Goal: Information Seeking & Learning: Learn about a topic

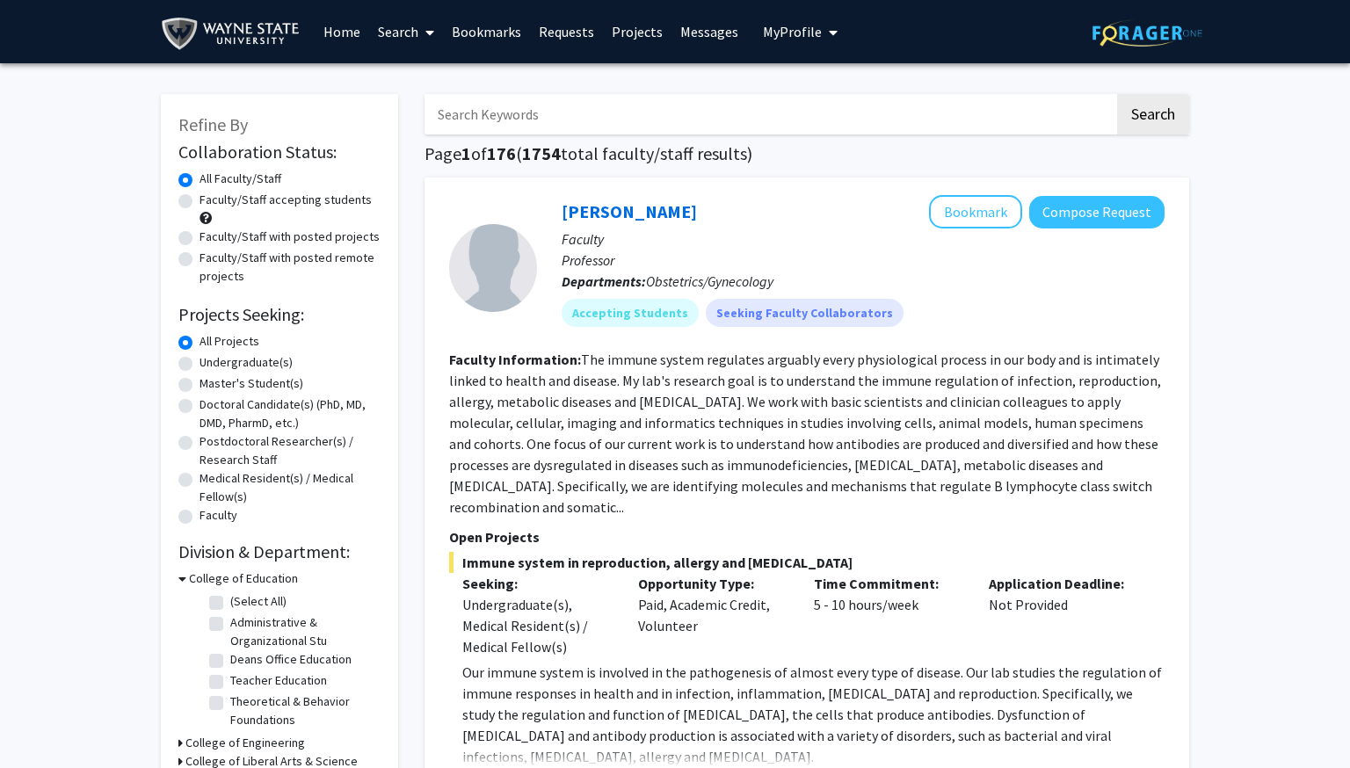
click at [823, 46] on span "My profile dropdown to access profile and logout" at bounding box center [830, 33] width 16 height 62
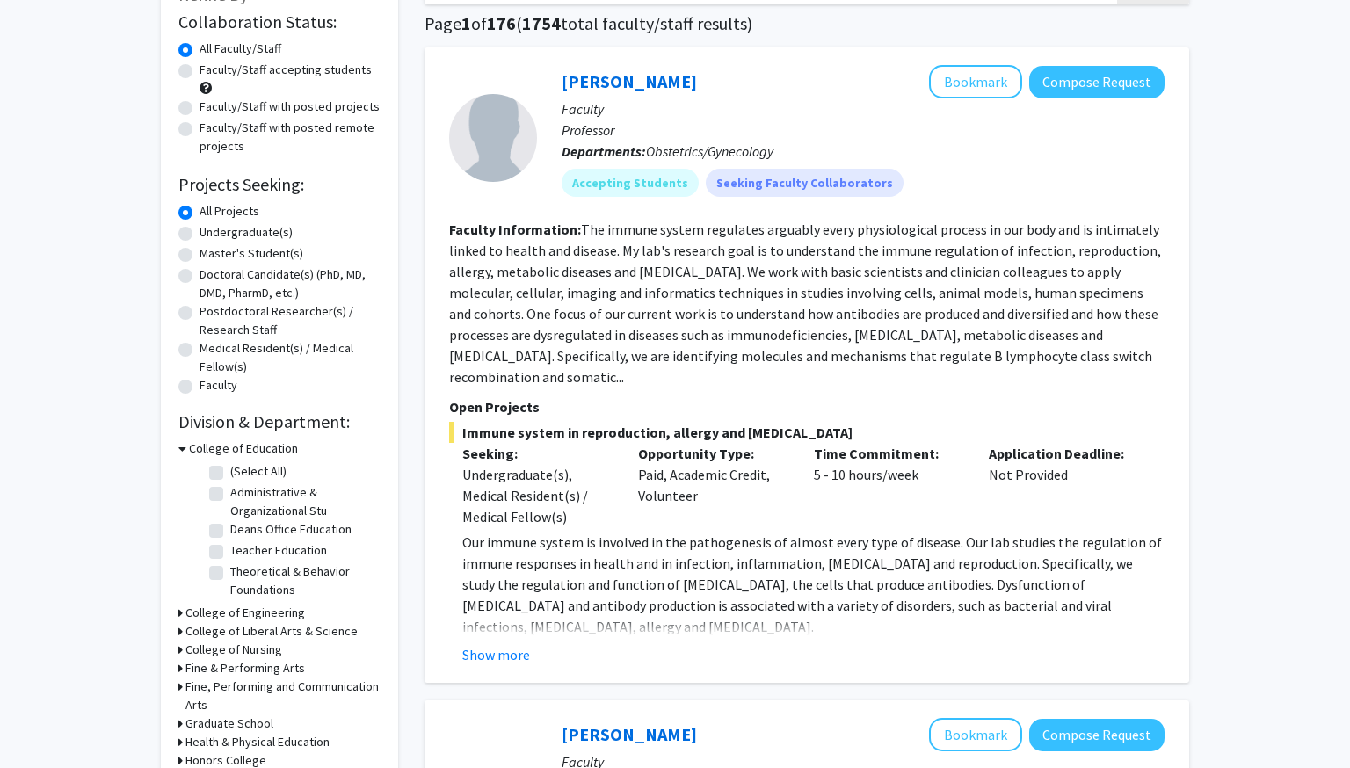
scroll to position [130, 0]
click at [200, 232] on label "Undergraduate(s)" at bounding box center [246, 232] width 93 height 18
click at [200, 232] on input "Undergraduate(s)" at bounding box center [205, 228] width 11 height 11
radio input "true"
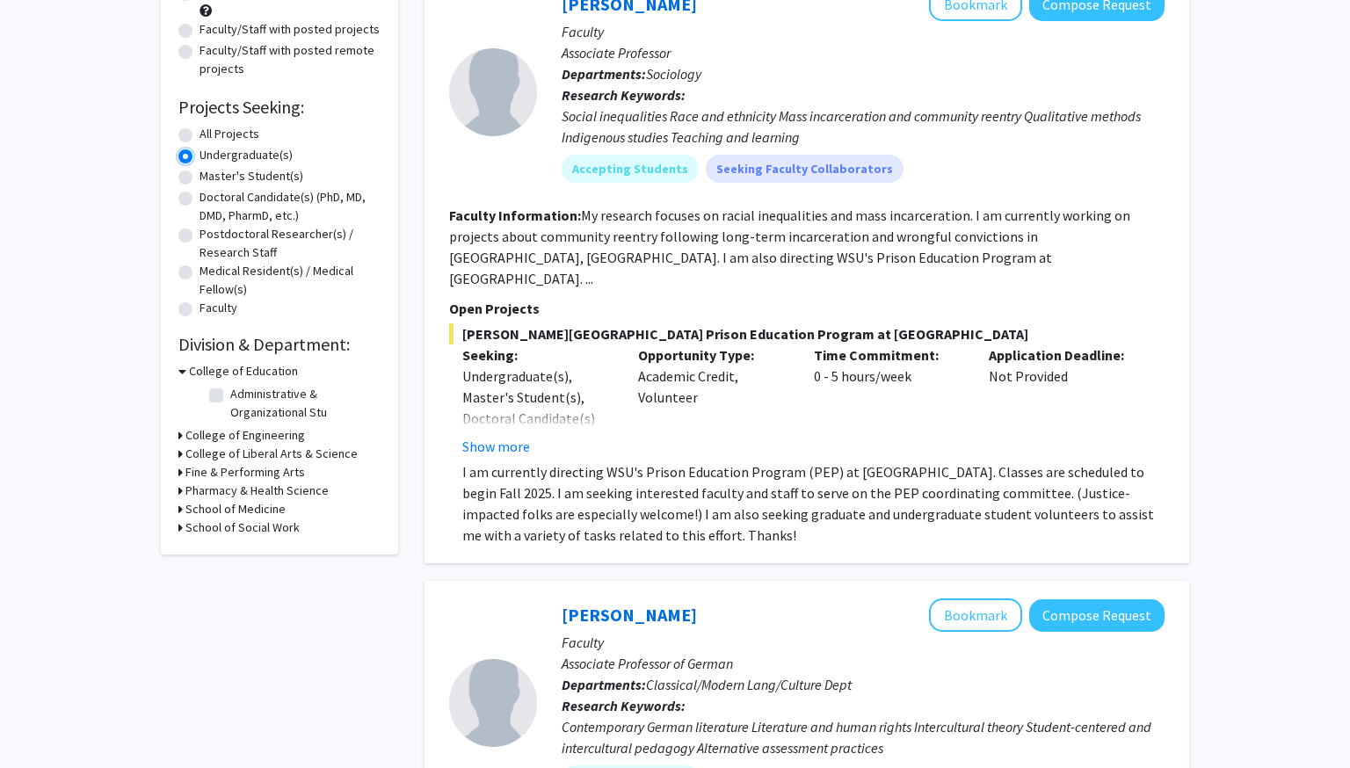
scroll to position [254, 0]
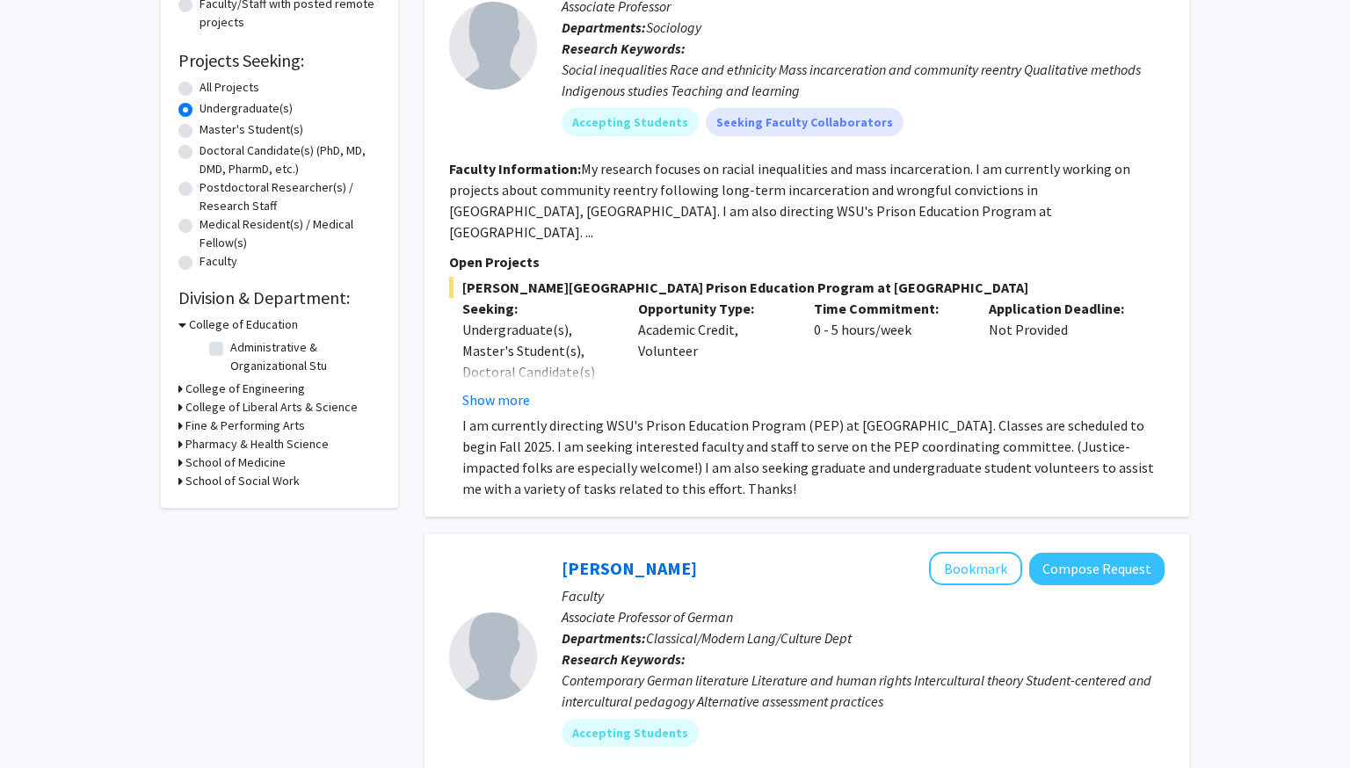
click at [244, 388] on h3 "College of Engineering" at bounding box center [246, 389] width 120 height 18
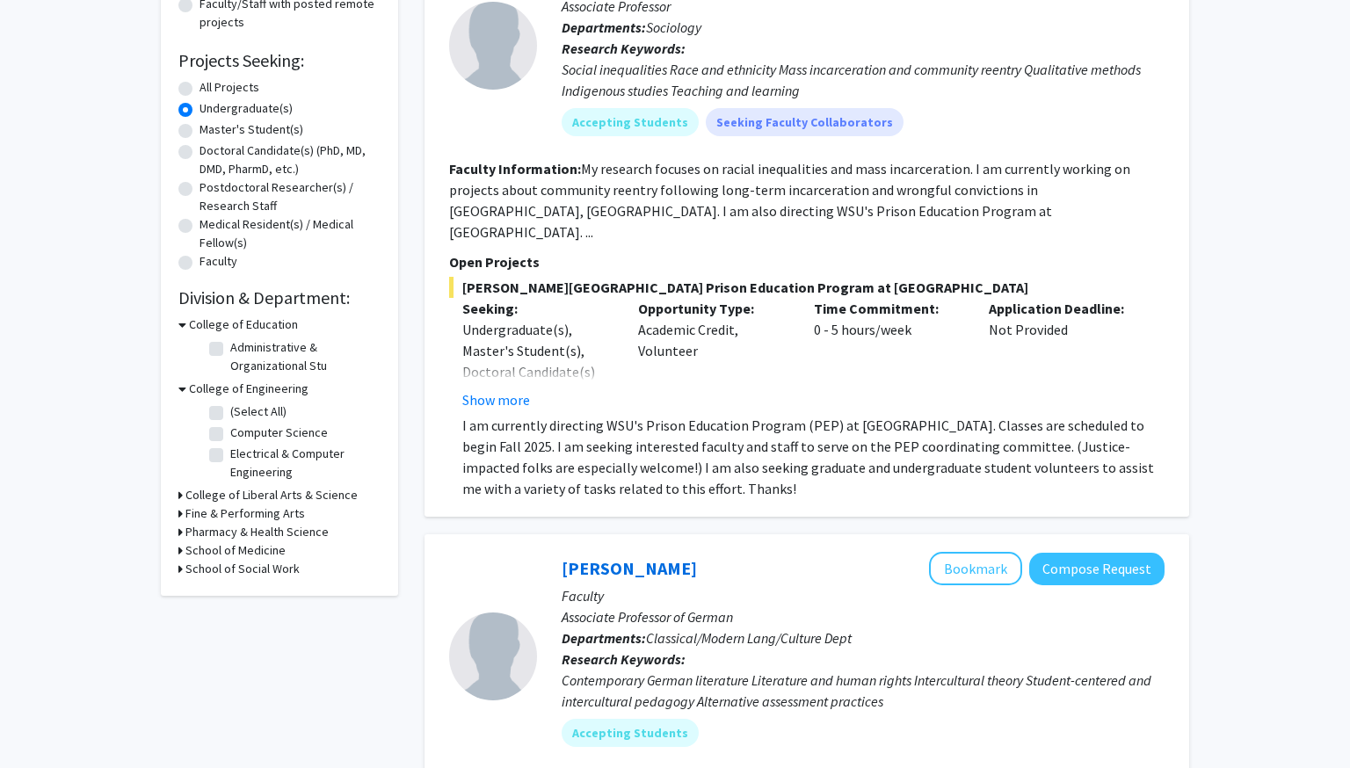
click at [230, 433] on label "Computer Science" at bounding box center [279, 433] width 98 height 18
click at [230, 433] on input "Computer Science" at bounding box center [235, 429] width 11 height 11
checkbox input "true"
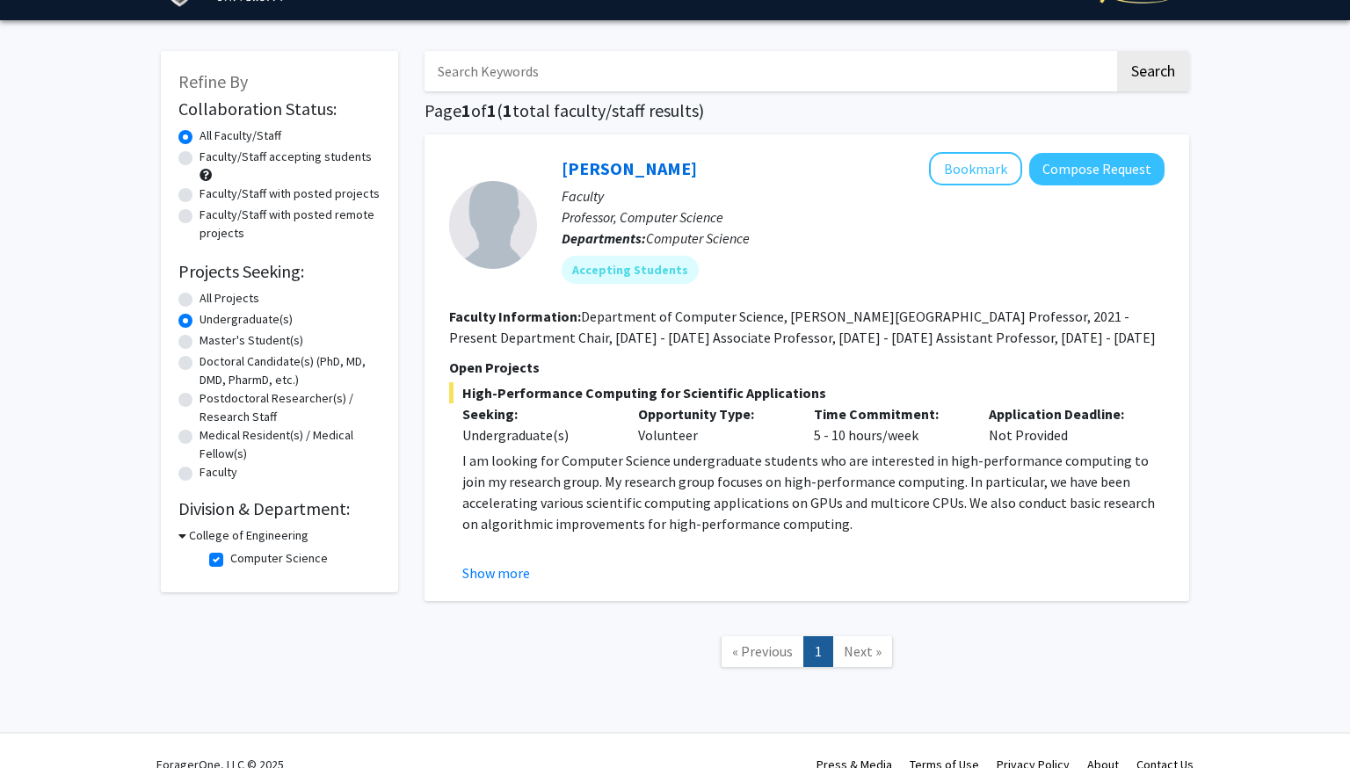
scroll to position [34, 0]
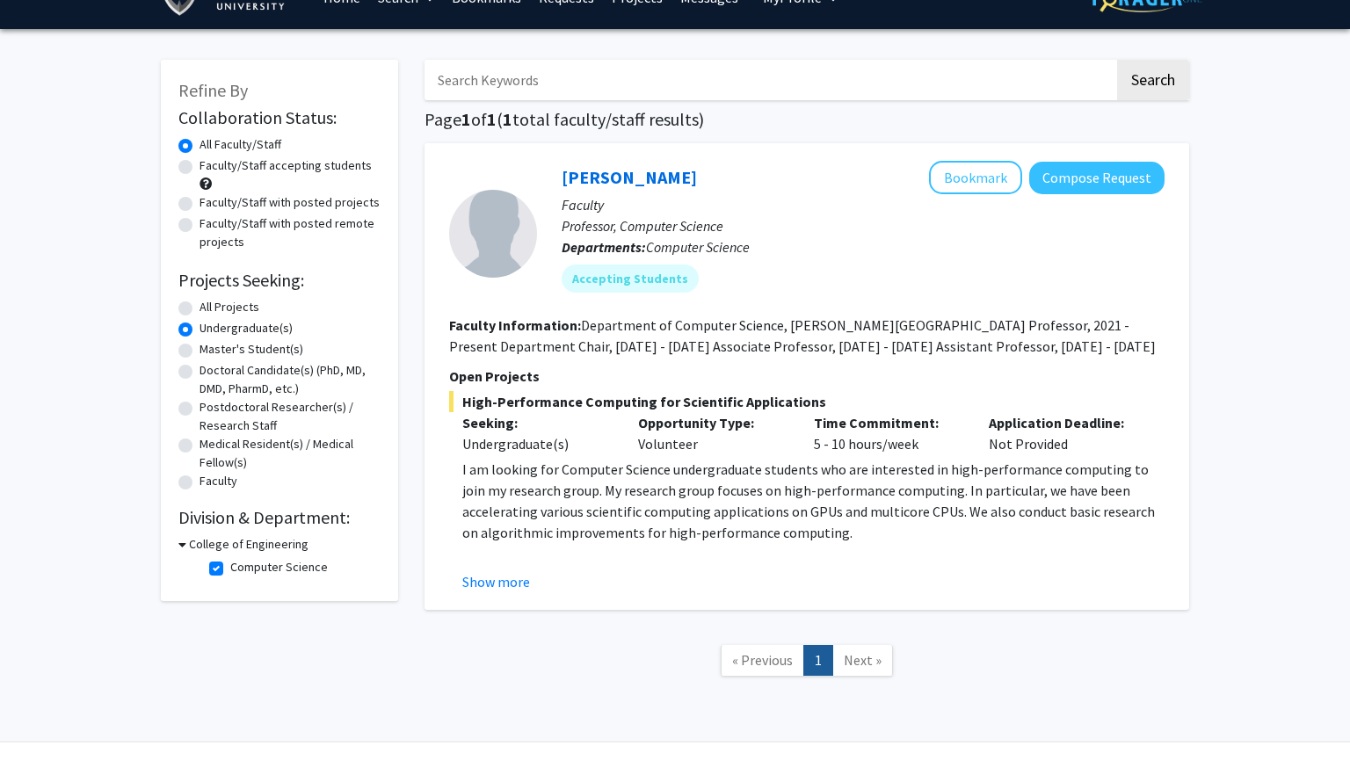
click at [230, 565] on label "Computer Science" at bounding box center [279, 567] width 98 height 18
click at [230, 565] on input "Computer Science" at bounding box center [235, 563] width 11 height 11
checkbox input "false"
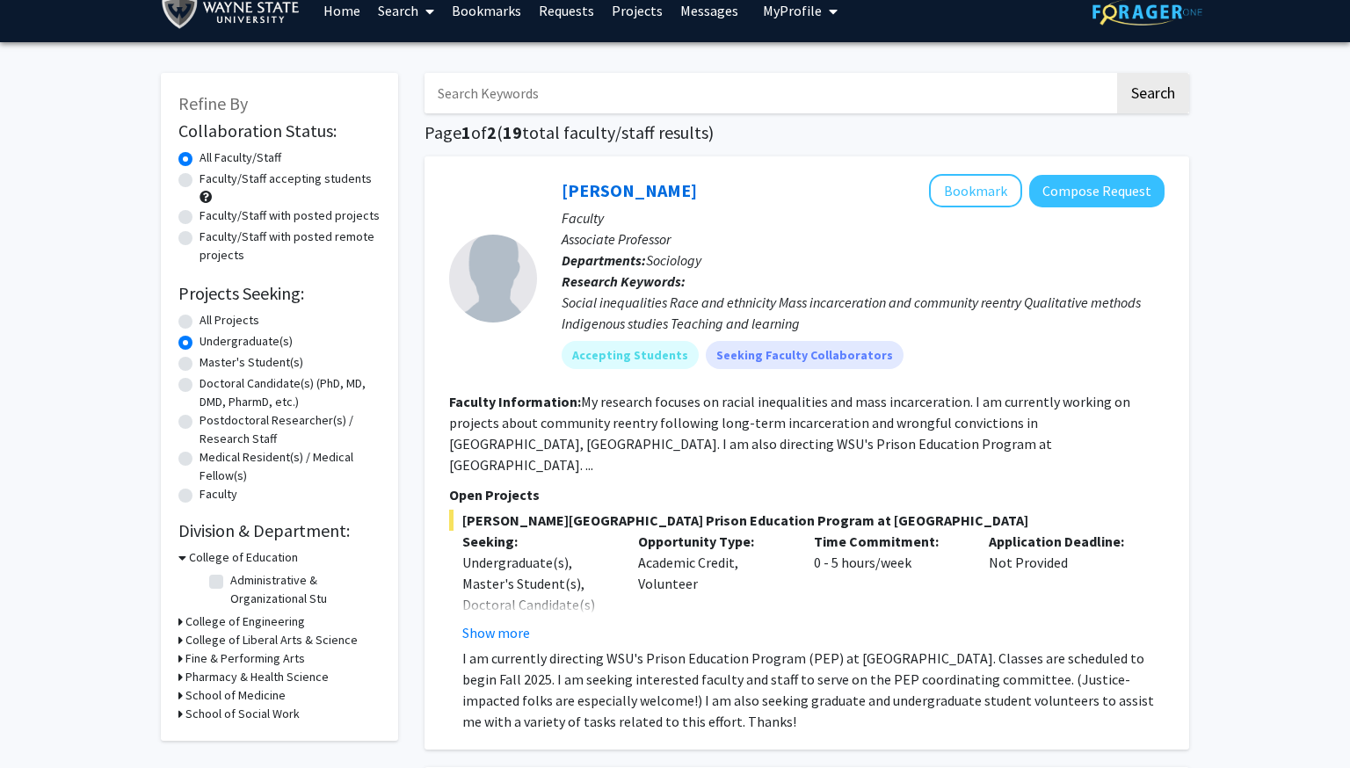
scroll to position [28, 0]
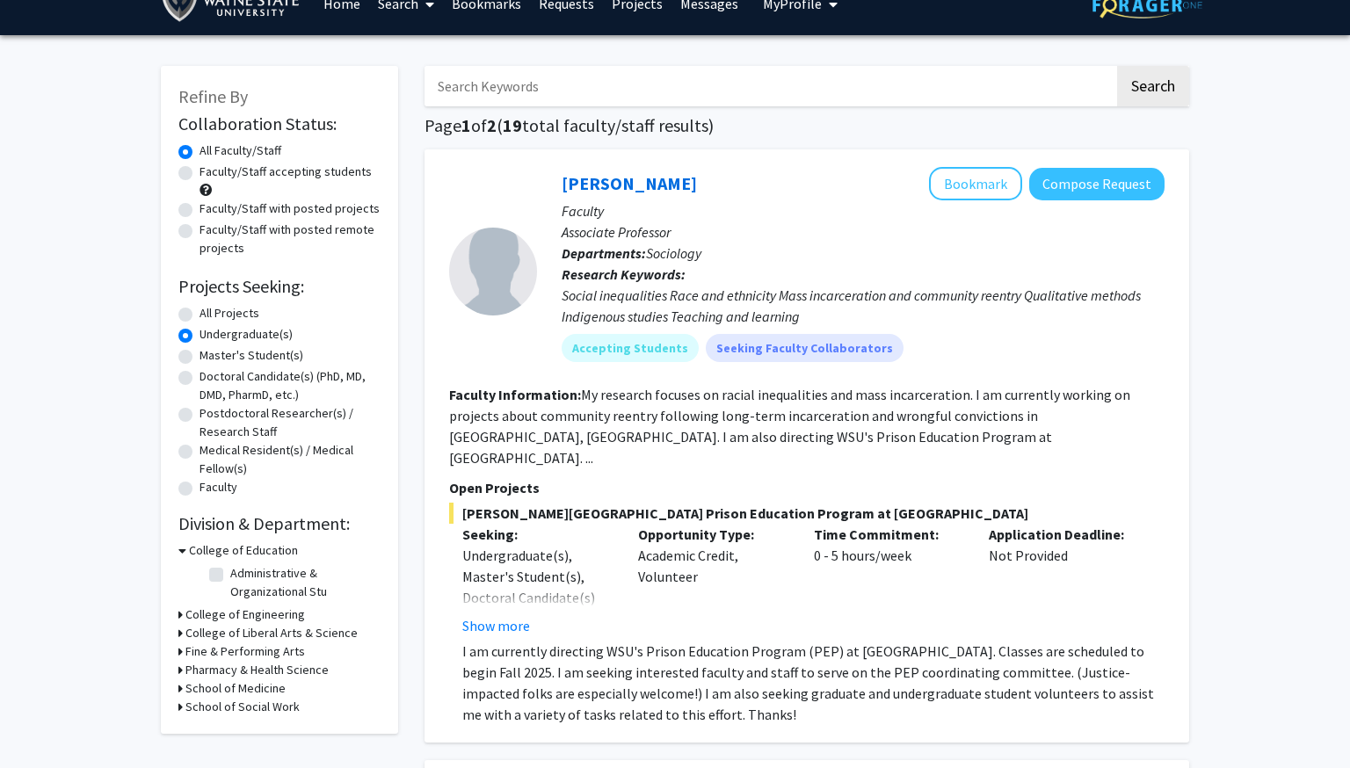
click at [196, 547] on h3 "College of Education" at bounding box center [243, 551] width 109 height 18
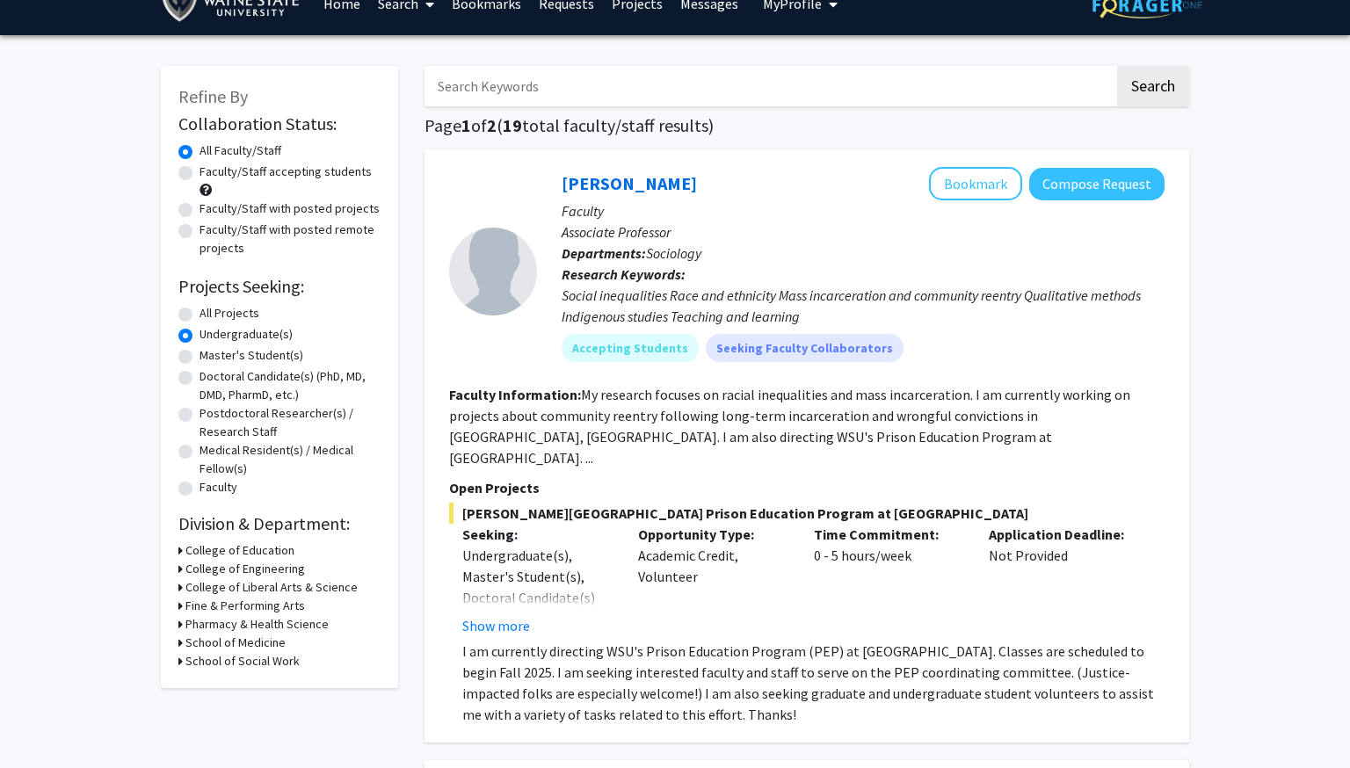
click at [213, 582] on h3 "College of Liberal Arts & Science" at bounding box center [272, 587] width 172 height 18
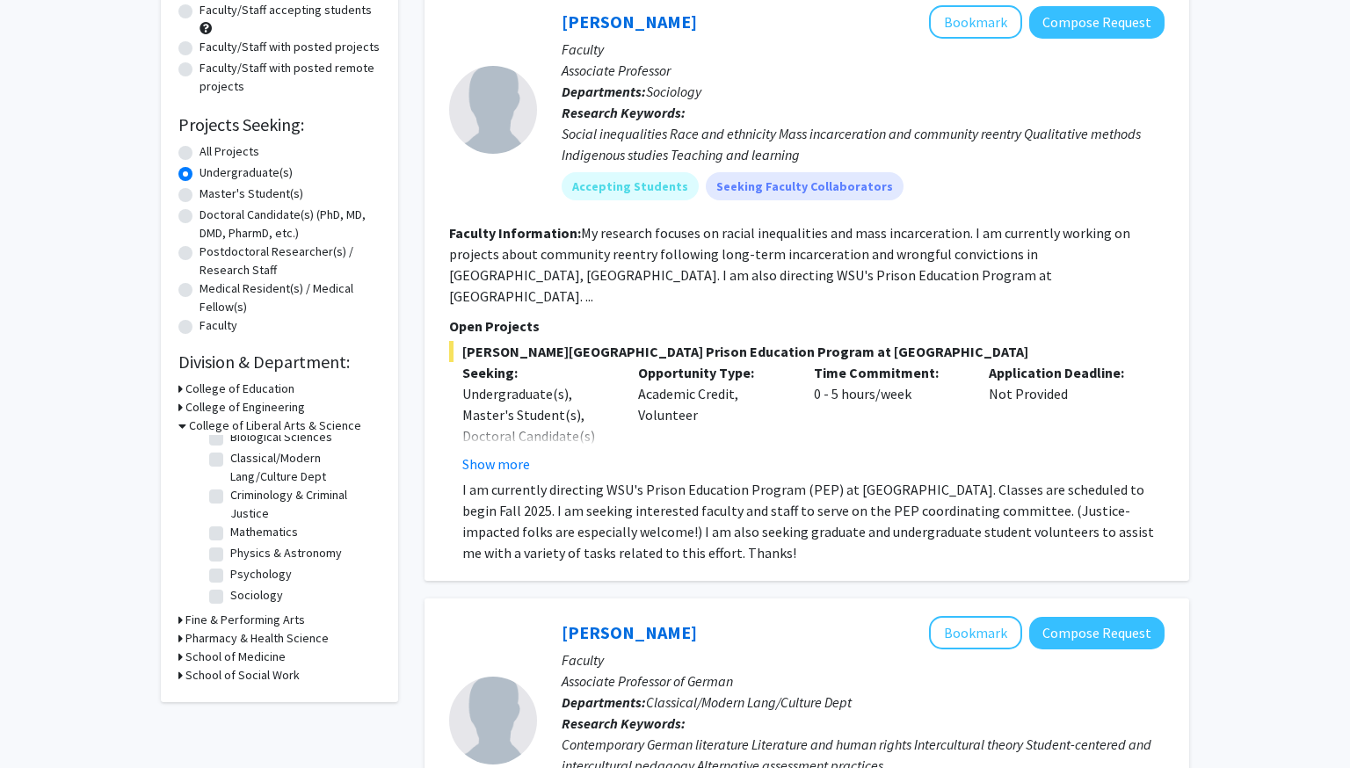
scroll to position [200, 0]
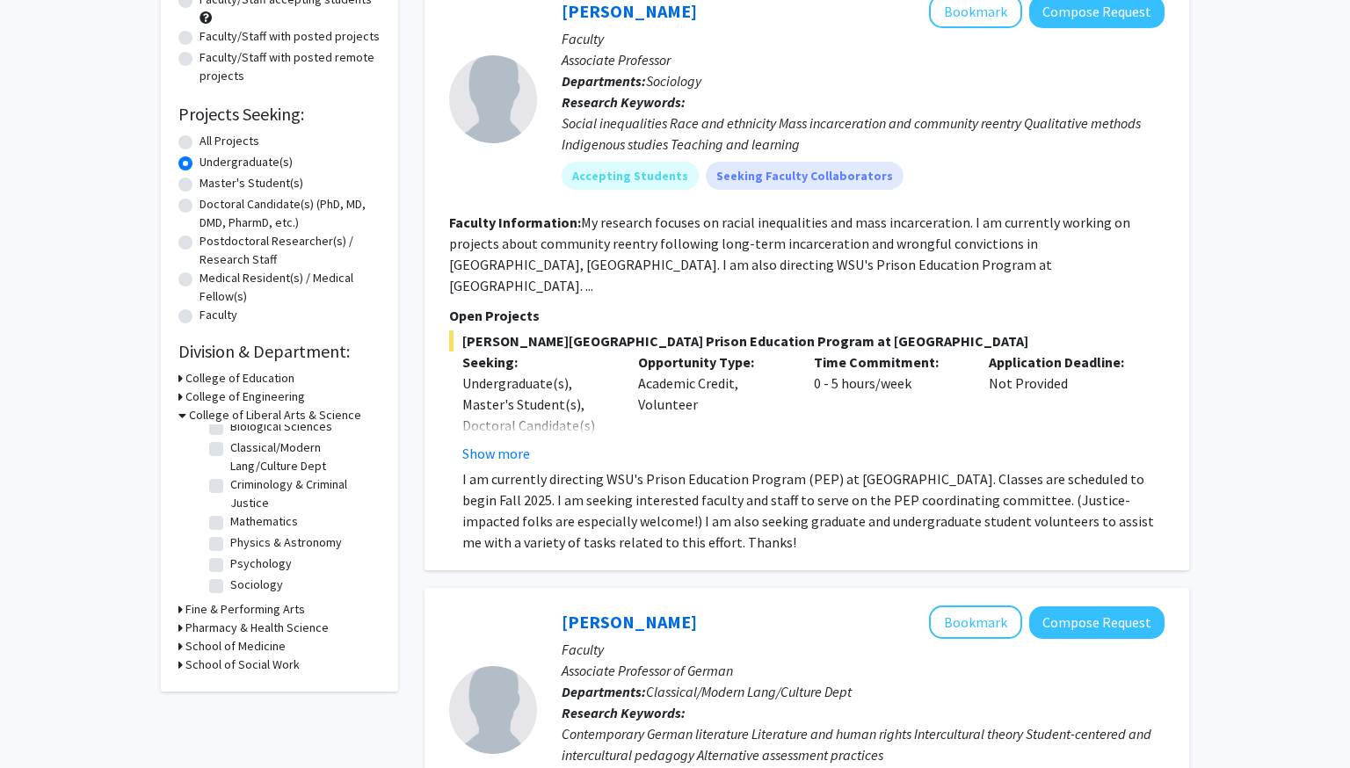
click at [230, 519] on label "Mathematics" at bounding box center [264, 522] width 68 height 18
click at [230, 519] on input "Mathematics" at bounding box center [235, 518] width 11 height 11
checkbox input "true"
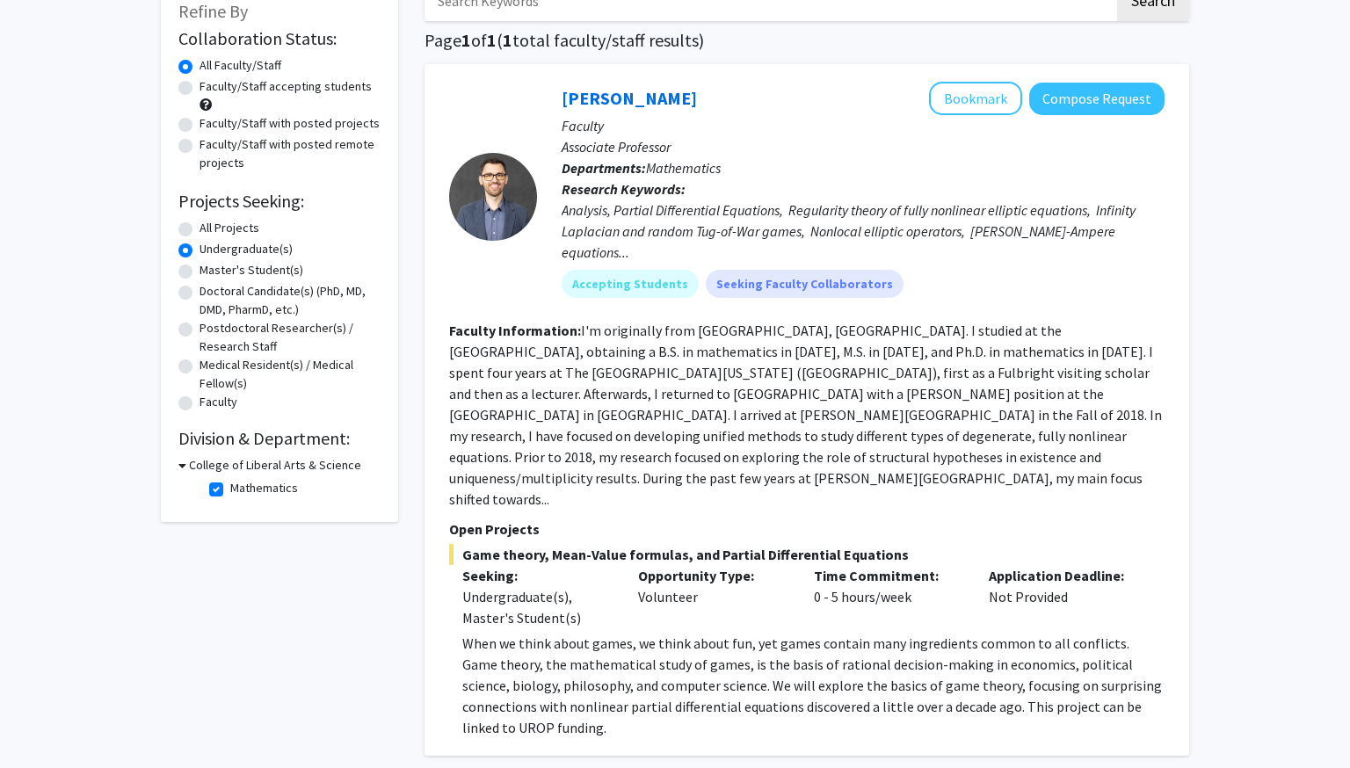
scroll to position [113, 0]
click at [230, 489] on label "Mathematics" at bounding box center [264, 489] width 68 height 18
click at [230, 489] on input "Mathematics" at bounding box center [235, 485] width 11 height 11
checkbox input "false"
